Goal: Task Accomplishment & Management: Manage account settings

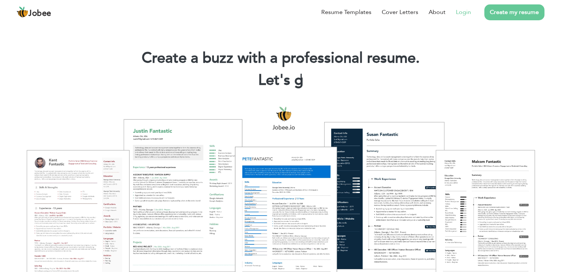
click at [465, 15] on link "Login" at bounding box center [463, 12] width 15 height 9
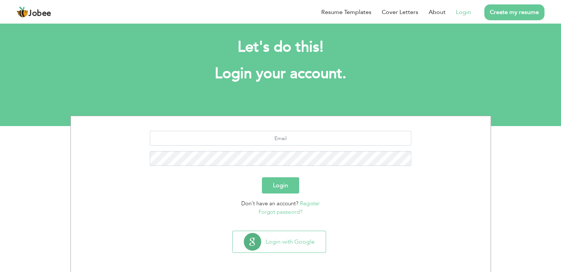
scroll to position [7, 0]
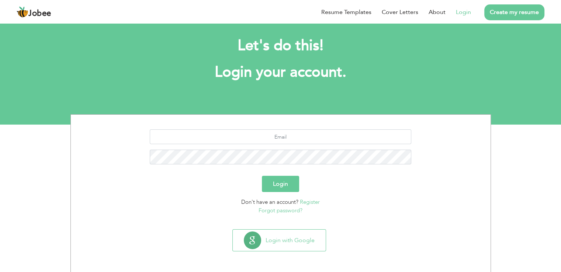
click at [283, 183] on button "Login" at bounding box center [280, 184] width 37 height 16
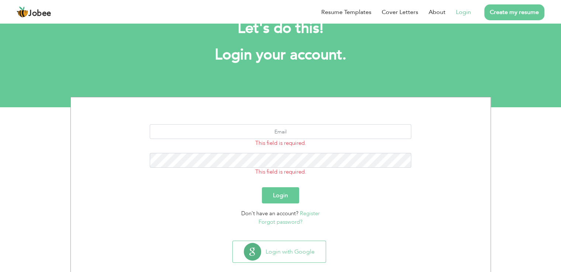
scroll to position [37, 0]
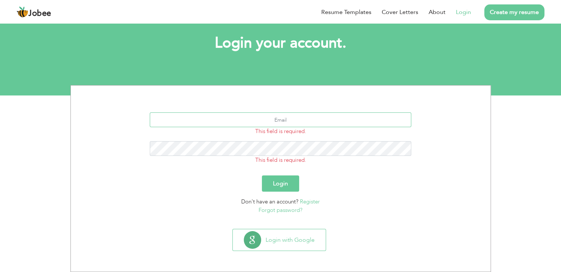
click at [283, 122] on input "text" at bounding box center [281, 120] width 262 height 15
